Goal: Task Accomplishment & Management: Use online tool/utility

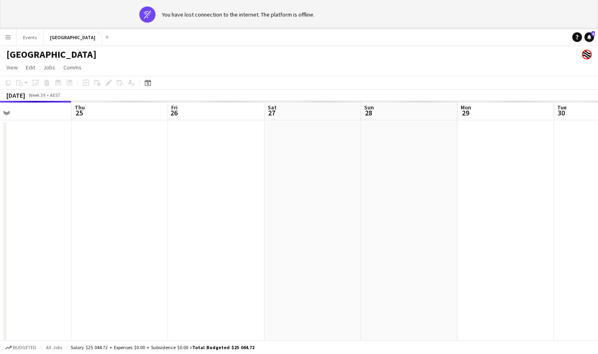
scroll to position [0, 315]
drag, startPoint x: 276, startPoint y: 204, endPoint x: 261, endPoint y: 205, distance: 15.4
click at [261, 205] on app-calendar-viewport "Sun 21 Mon 22 Tue 23 Wed 24 Thu 25 Fri 26 Sat 27 Sun 28 Mon 29 Tue 30 Wed 1 Thu…" at bounding box center [299, 235] width 598 height 268
drag, startPoint x: 431, startPoint y: 203, endPoint x: 259, endPoint y: 63, distance: 221.5
click at [352, 192] on app-calendar-viewport "Sun 21 Mon 22 Tue 23 Wed 24 Thu 25 Fri 26 Sat 27 Sun 28 Mon 29 Tue 30 Wed 1 Thu…" at bounding box center [299, 235] width 598 height 268
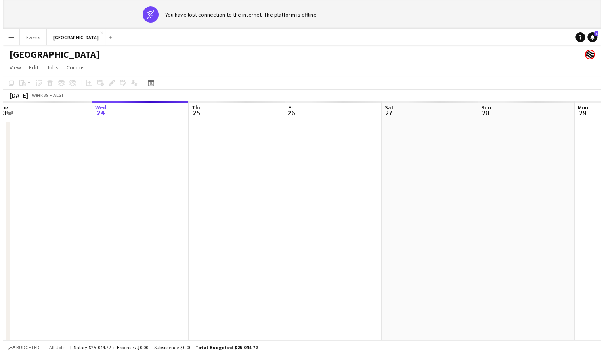
scroll to position [0, 187]
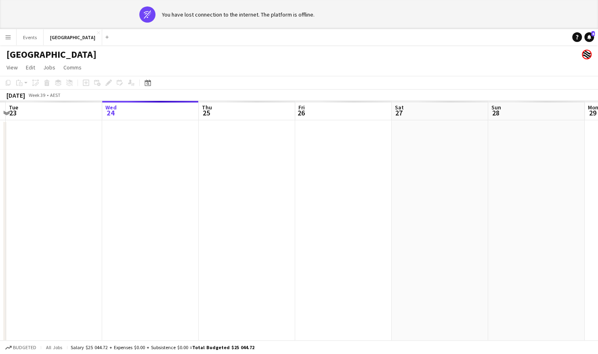
drag, startPoint x: 161, startPoint y: 190, endPoint x: 368, endPoint y: 162, distance: 208.5
click at [368, 162] on app-calendar-viewport "Sun 21 Mon 22 Tue 23 Wed 24 Thu 25 Fri 26 Sat 27 Sun 28 Mon 29 Tue 30 Wed 1 Thu…" at bounding box center [299, 235] width 598 height 268
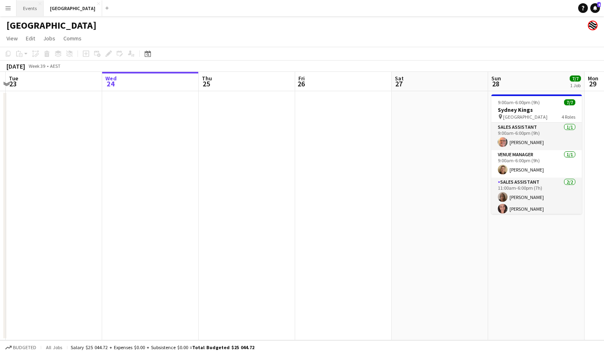
click at [27, 10] on button "Events Close" at bounding box center [30, 8] width 27 height 16
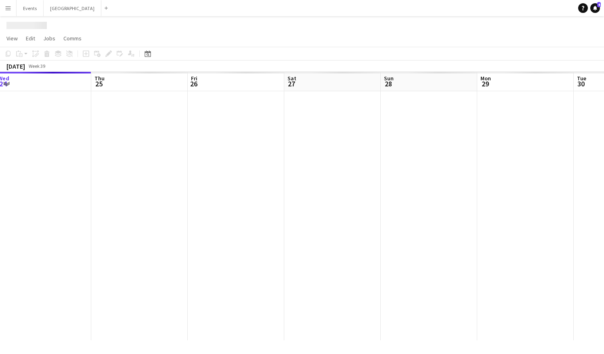
scroll to position [0, 295]
drag, startPoint x: 275, startPoint y: 158, endPoint x: 214, endPoint y: 160, distance: 61.0
click at [214, 160] on app-calendar-viewport "Sun 21 Mon 22 Tue 23 Wed 24 Thu 25 Fri 26 Sat 27 Sun 28 Mon 29 Tue 30 Wed 1 Thu…" at bounding box center [302, 206] width 604 height 268
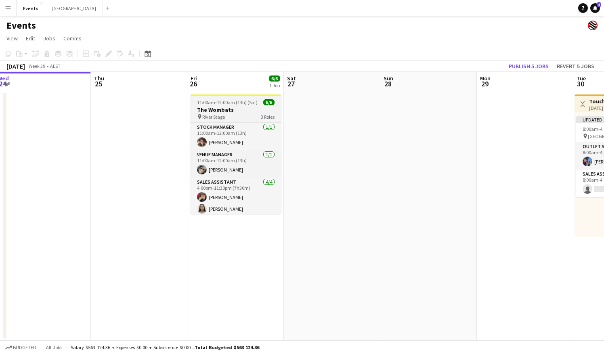
click at [210, 104] on span "11:00am-12:00am (13h) (Sat)" at bounding box center [227, 102] width 61 height 6
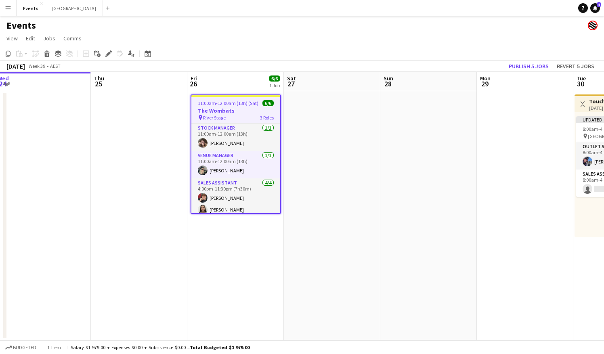
click at [9, 7] on app-icon "Menu" at bounding box center [8, 8] width 6 height 6
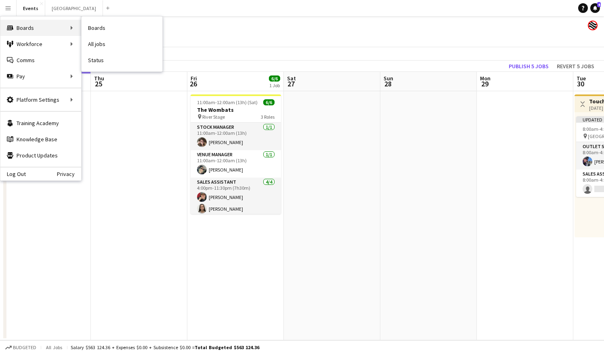
click at [65, 21] on div "Boards Boards" at bounding box center [40, 28] width 81 height 16
click at [117, 64] on link "Status" at bounding box center [122, 60] width 81 height 16
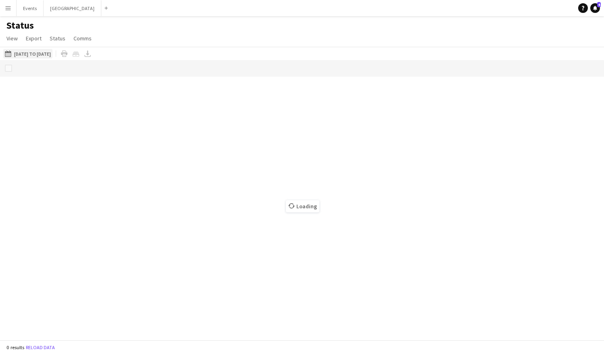
click at [48, 52] on button "24-09-2025 to 30-09-2025 24-09-2025 to 30-09-2025" at bounding box center [27, 54] width 49 height 10
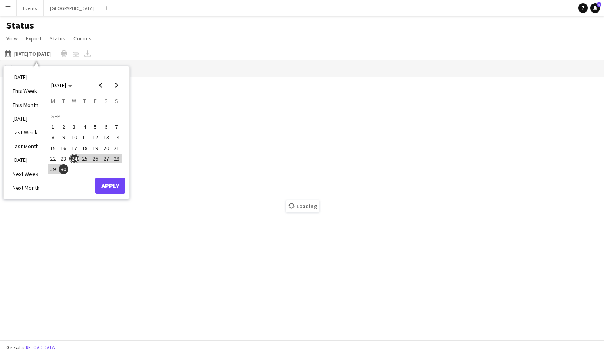
click at [94, 156] on span "26" at bounding box center [95, 159] width 10 height 10
click at [119, 191] on button "Apply" at bounding box center [110, 186] width 30 height 16
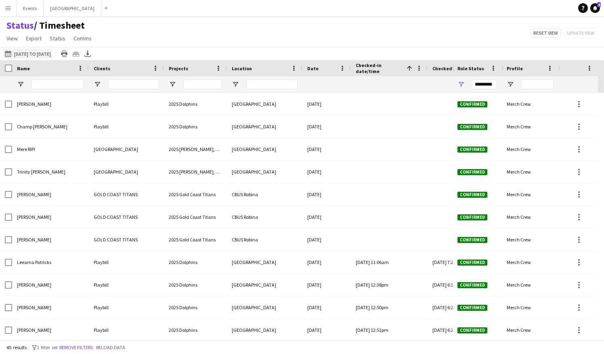
click at [52, 57] on button "24-09-2025 to 30-09-2025 31-08-2025 to 06-09-2025" at bounding box center [27, 54] width 49 height 10
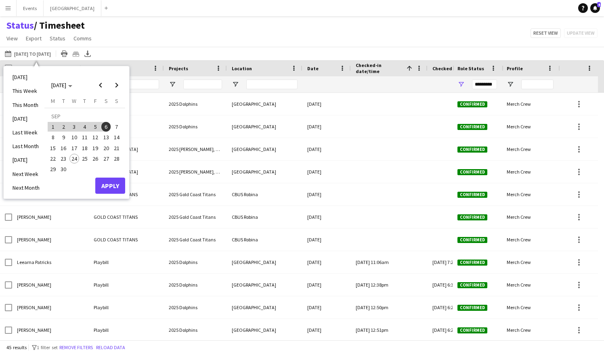
drag, startPoint x: 94, startPoint y: 160, endPoint x: 100, endPoint y: 165, distance: 7.7
click at [98, 162] on span "26" at bounding box center [95, 159] width 10 height 10
click at [106, 186] on button "Apply" at bounding box center [110, 186] width 30 height 16
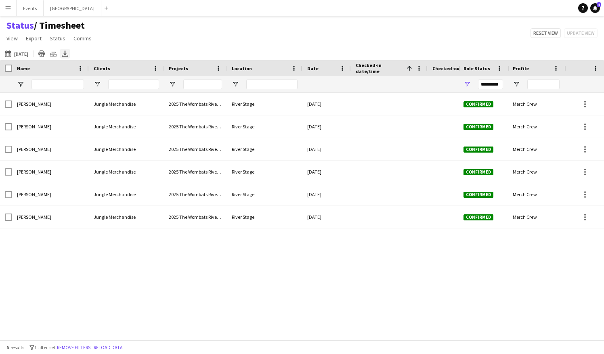
click at [68, 52] on icon "Export XLSX" at bounding box center [65, 53] width 6 height 6
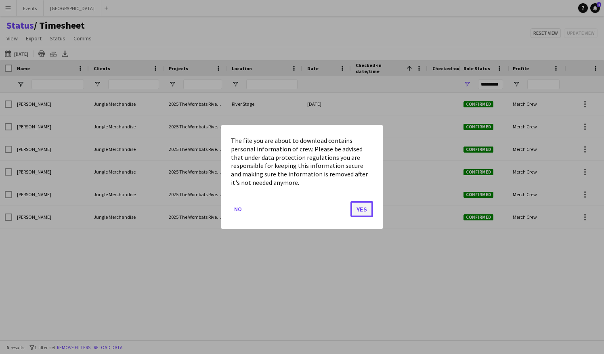
click at [357, 207] on button "Yes" at bounding box center [361, 209] width 23 height 16
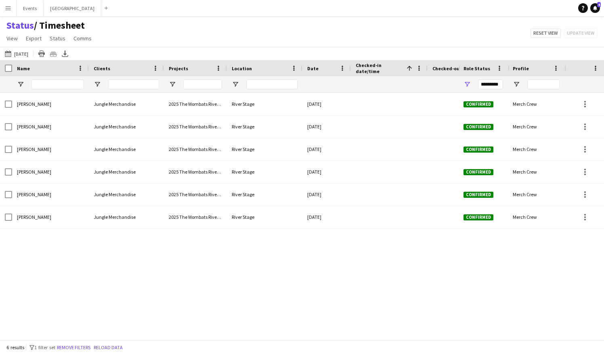
drag, startPoint x: 361, startPoint y: 260, endPoint x: 264, endPoint y: 262, distance: 96.9
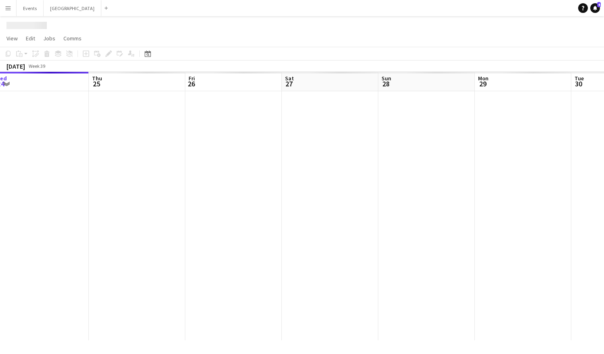
scroll to position [0, 311]
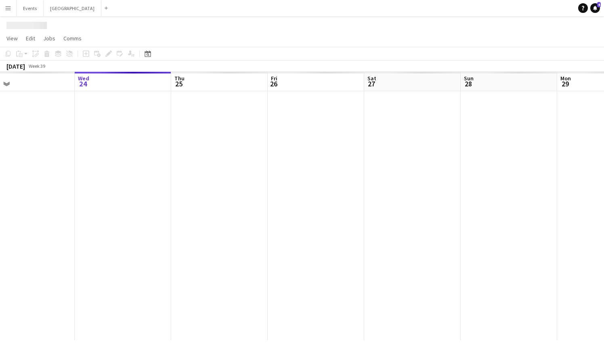
drag, startPoint x: 325, startPoint y: 268, endPoint x: 292, endPoint y: 266, distance: 33.2
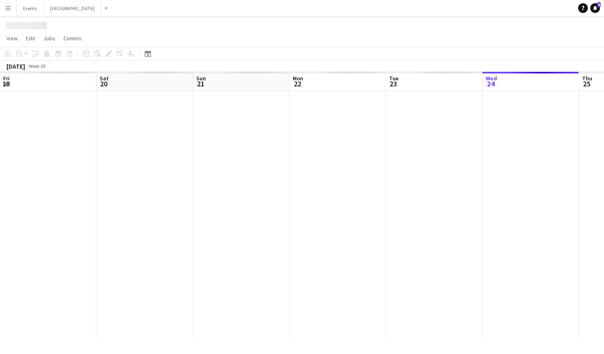
scroll to position [0, 193]
drag, startPoint x: 67, startPoint y: 51, endPoint x: 10, endPoint y: 55, distance: 57.1
click at [2, 3] on button "Menu" at bounding box center [8, 8] width 16 height 16
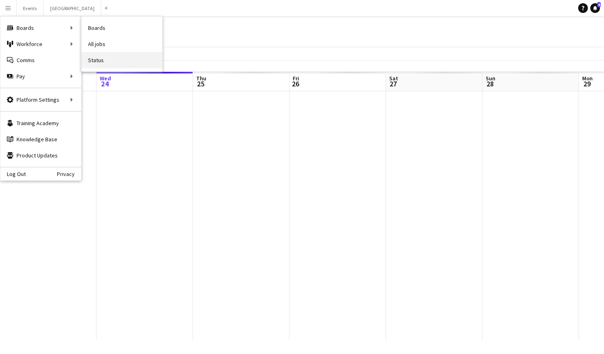
click at [107, 59] on link "Status" at bounding box center [122, 60] width 81 height 16
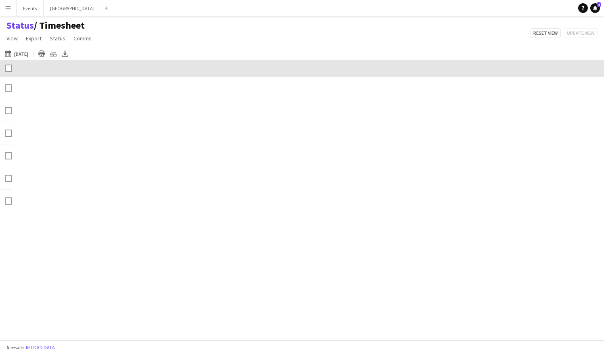
drag, startPoint x: 31, startPoint y: 49, endPoint x: 43, endPoint y: 50, distance: 11.3
click at [39, 49] on div "26-09-2025 26-09-2025 Today This Week This Month Yesterday Last Week Last Month…" at bounding box center [302, 53] width 604 height 13
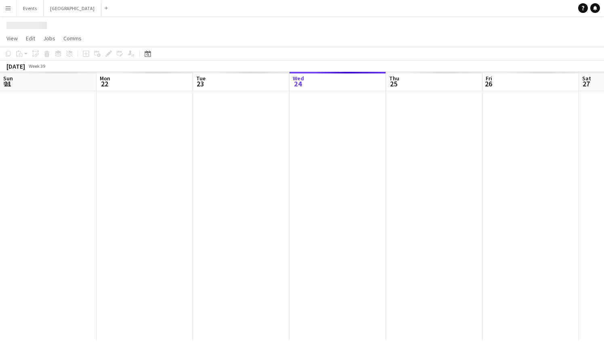
scroll to position [0, 193]
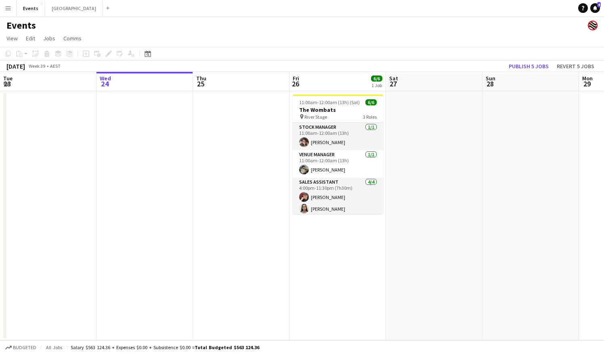
click at [6, 8] on app-icon "Menu" at bounding box center [8, 8] width 6 height 6
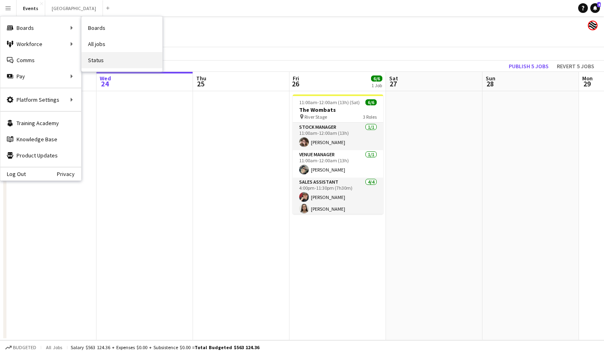
click at [106, 61] on link "Status" at bounding box center [122, 60] width 81 height 16
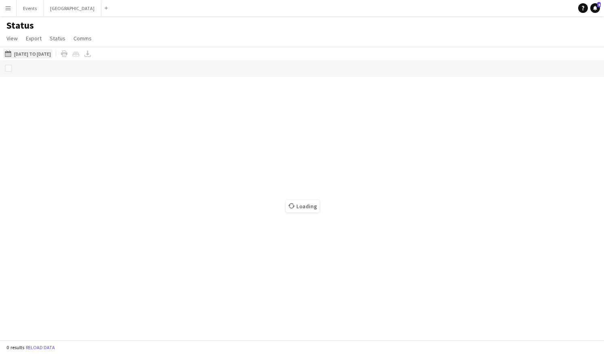
click at [32, 52] on button "24-09-2025 to 30-09-2025 24-09-2025 to 30-09-2025" at bounding box center [27, 54] width 49 height 10
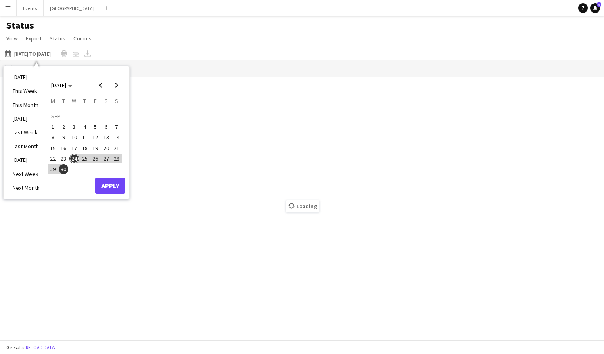
click at [94, 160] on span "26" at bounding box center [95, 159] width 10 height 10
click at [114, 189] on button "Apply" at bounding box center [110, 186] width 30 height 16
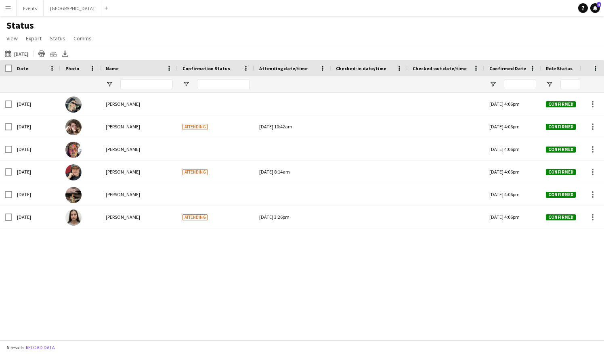
drag, startPoint x: 386, startPoint y: 253, endPoint x: 209, endPoint y: 290, distance: 180.6
click at [243, 266] on div "Fri, 26 Sep 2025 Natasha Patricks Tue, 23 Sep 2025 4:06pm Confirmed 4 Events Fr…" at bounding box center [290, 213] width 580 height 241
click at [67, 51] on icon at bounding box center [64, 52] width 3 height 5
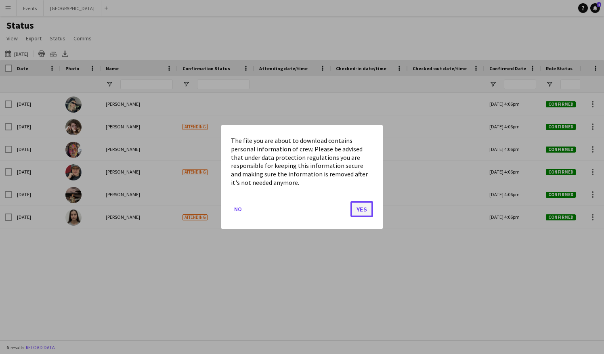
click at [364, 207] on button "Yes" at bounding box center [361, 209] width 23 height 16
